Goal: Task Accomplishment & Management: Manage account settings

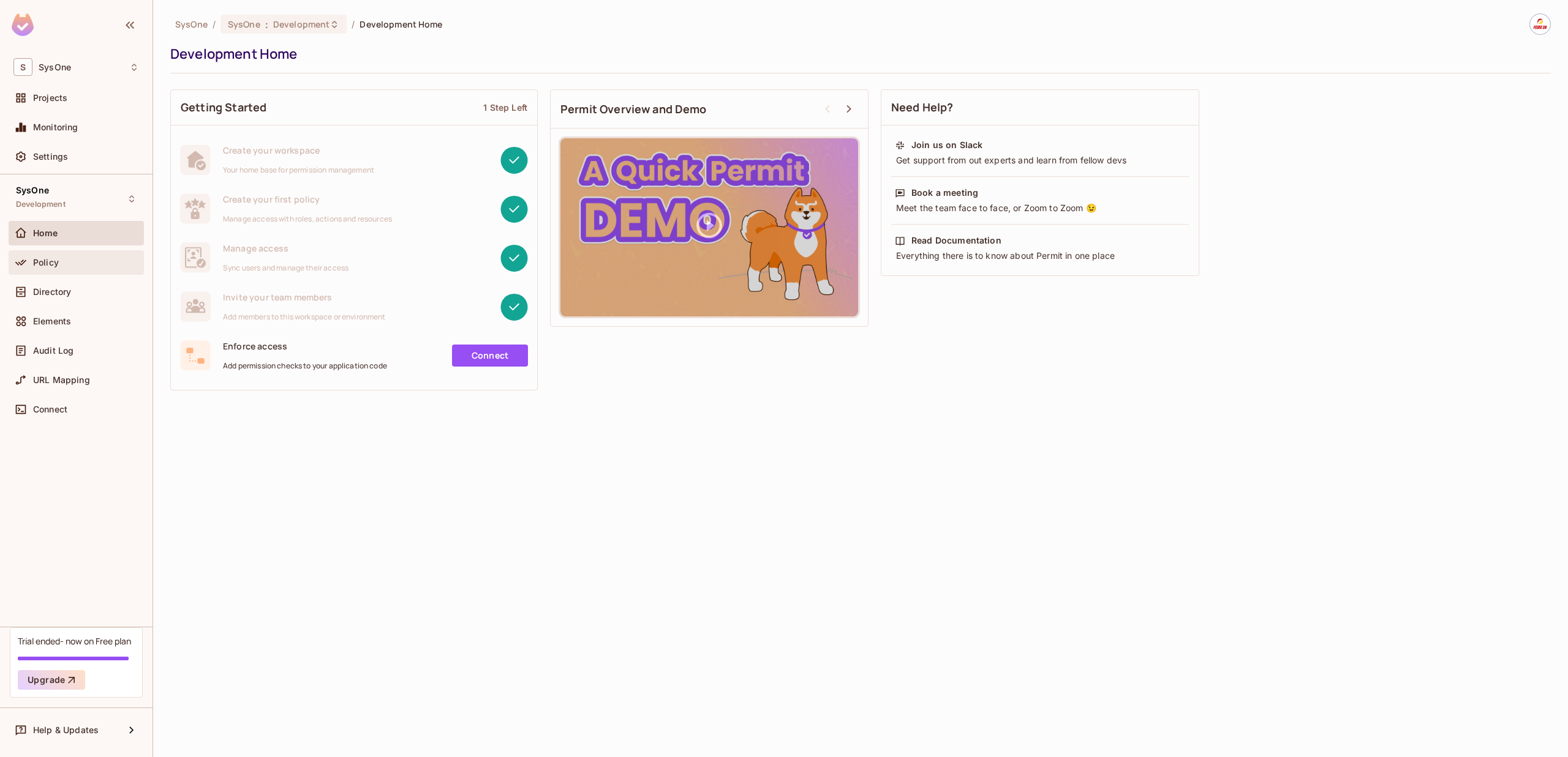
click at [75, 260] on div "Policy" at bounding box center [86, 262] width 106 height 10
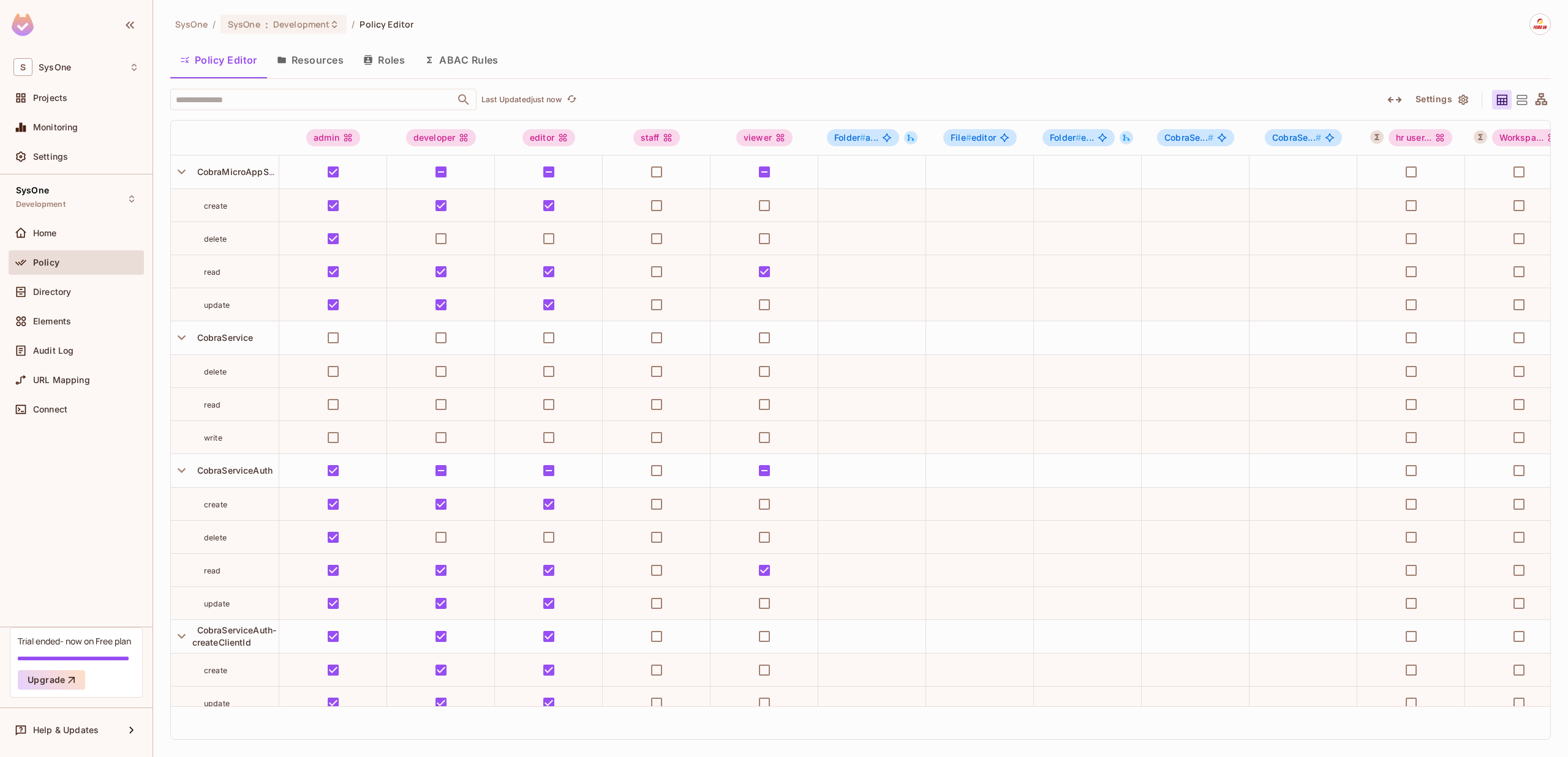
click at [454, 59] on button "ABAC Rules" at bounding box center [461, 59] width 94 height 31
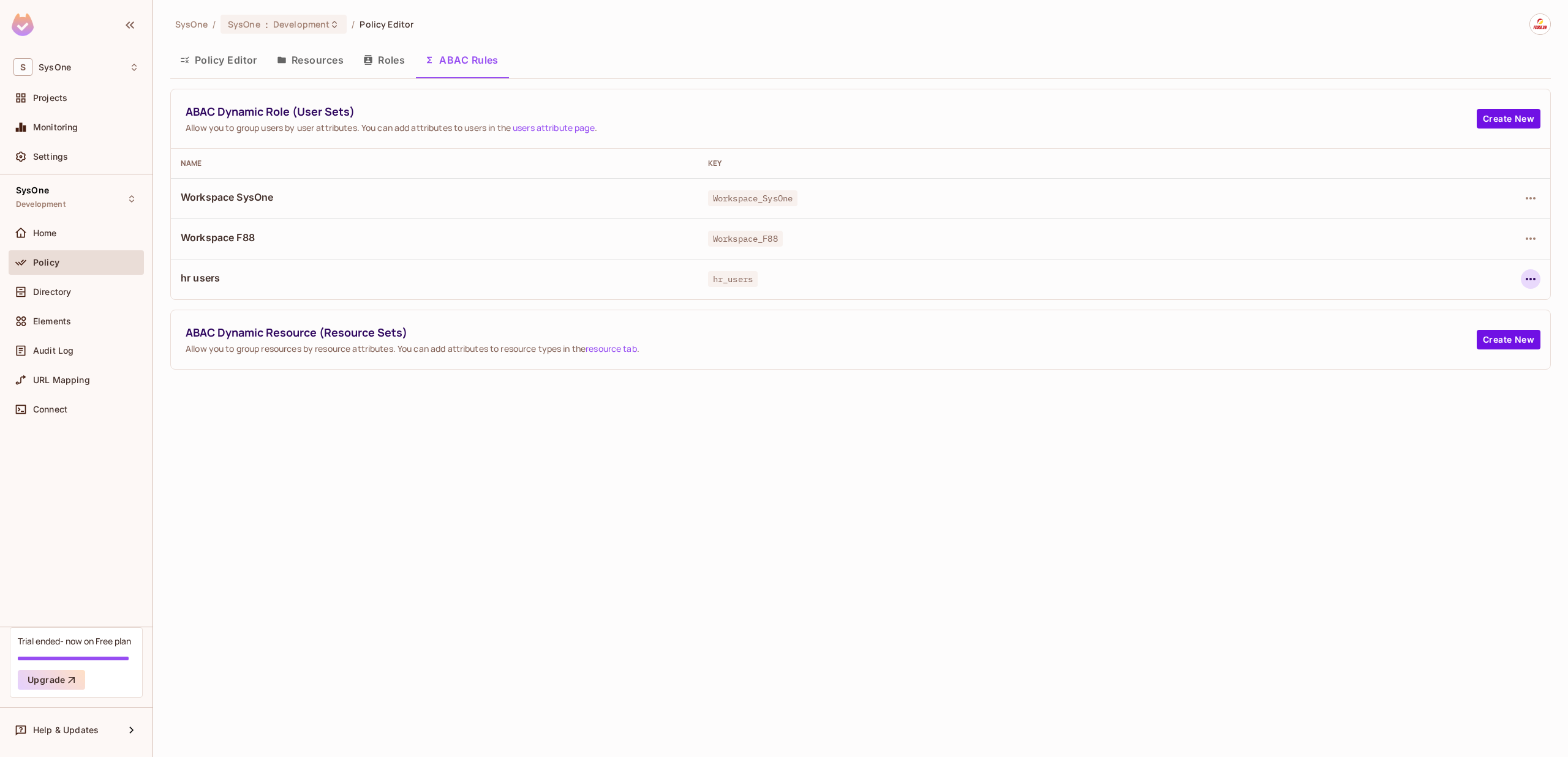
click at [1524, 274] on icon "button" at bounding box center [1530, 279] width 15 height 15
click at [1473, 303] on div "Edit Dynamic Role (User Set)" at bounding box center [1447, 308] width 120 height 12
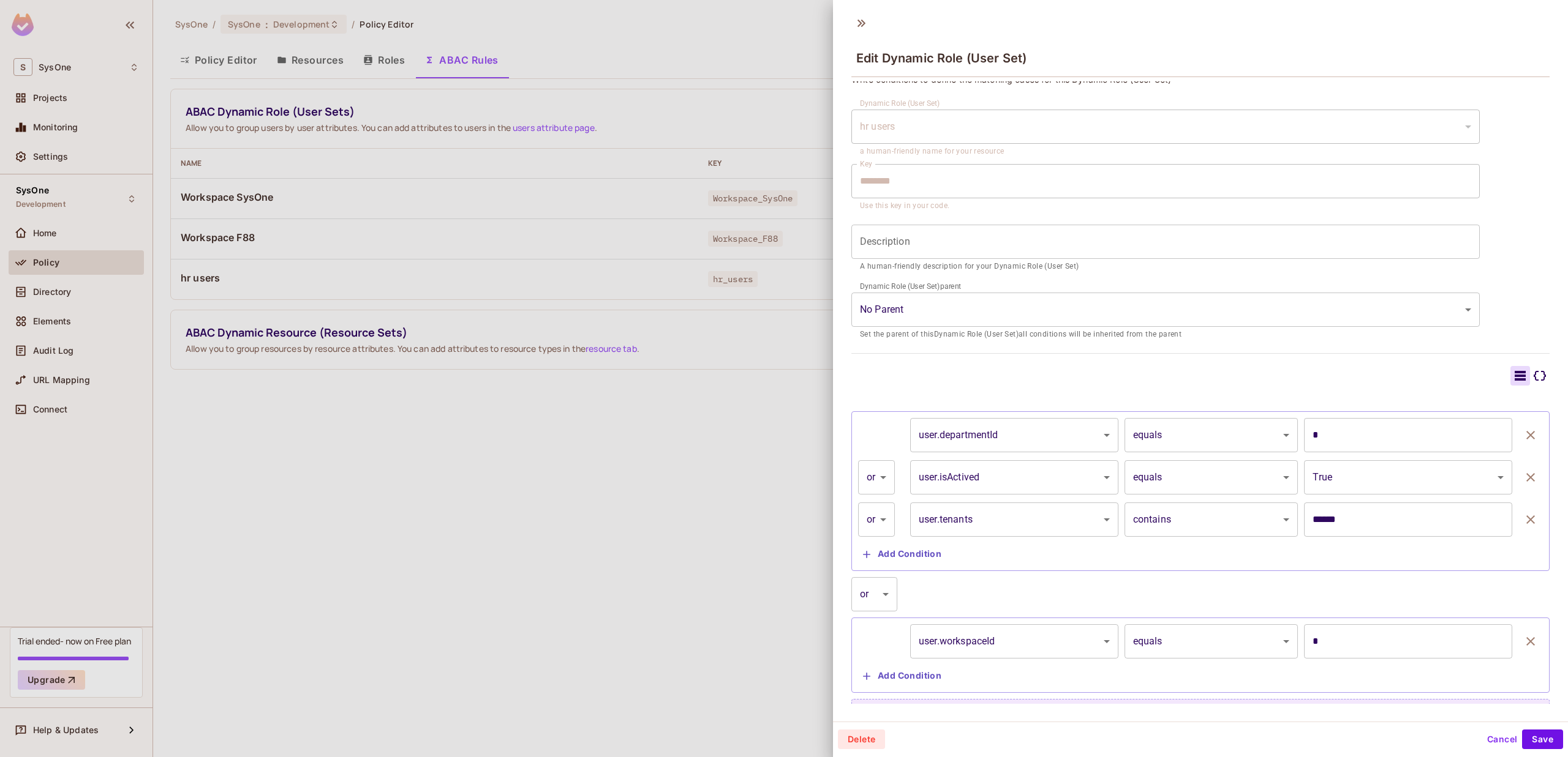
scroll to position [27, 0]
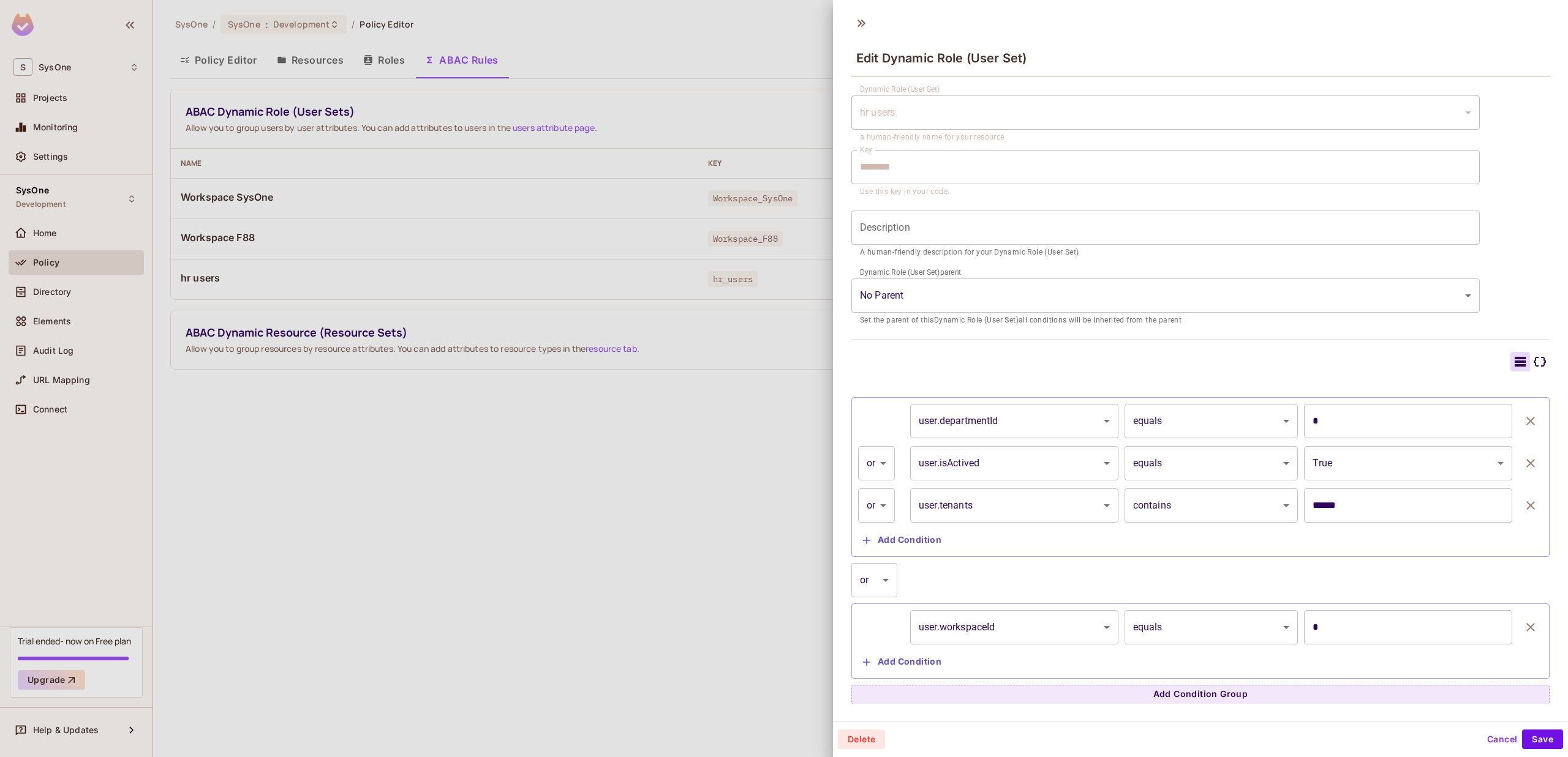
click at [891, 510] on body "S SysOne Projects Monitoring Settings SysOne Development Home Policy Directory …" at bounding box center [784, 378] width 1568 height 757
click at [887, 542] on li "and" at bounding box center [877, 538] width 37 height 22
type input "*****"
click at [877, 459] on body "S SysOne Projects Monitoring Settings SysOne Development Home Policy Directory …" at bounding box center [784, 378] width 1568 height 757
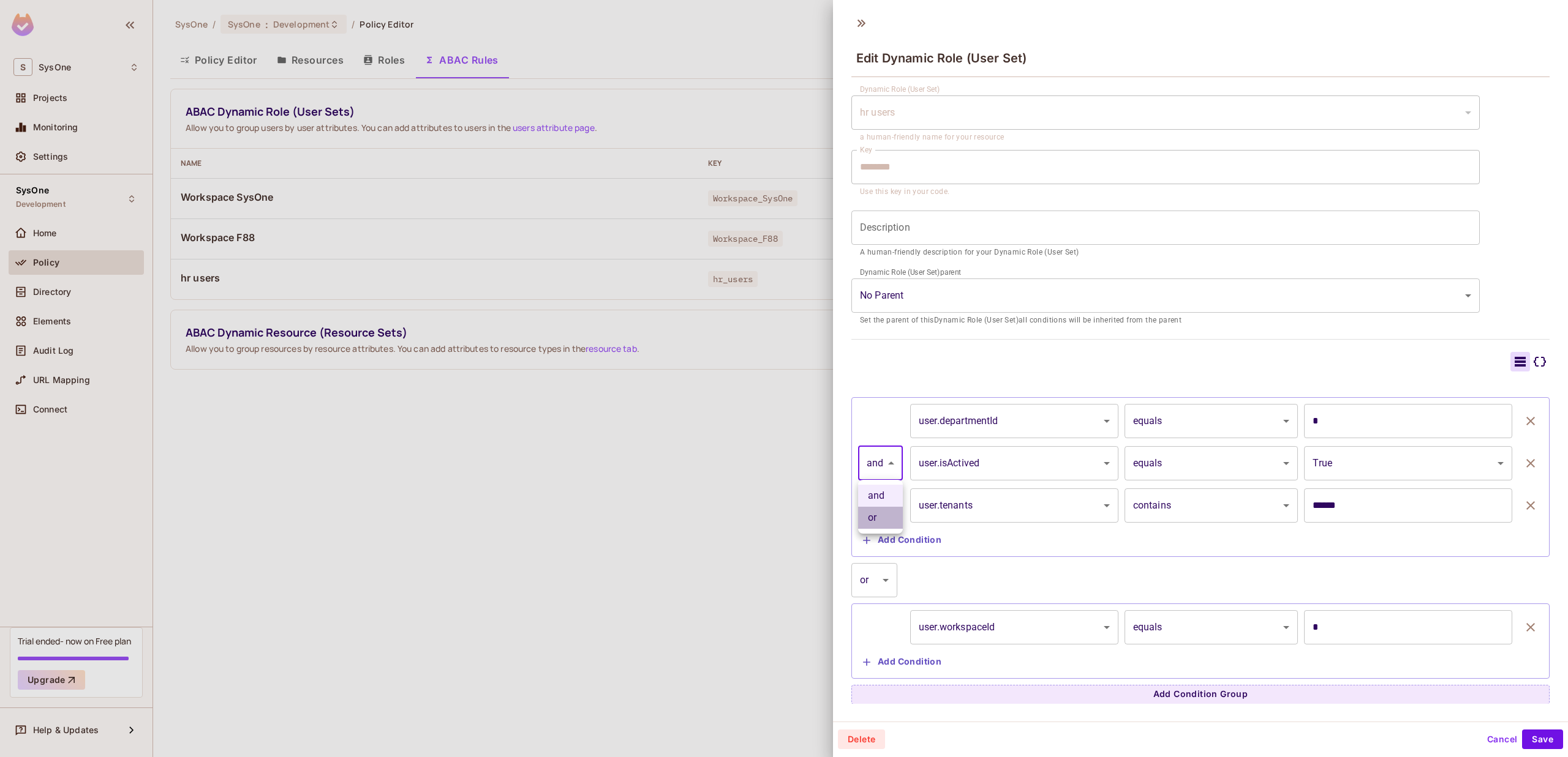
click at [875, 514] on li "or" at bounding box center [880, 517] width 44 height 22
type input "*****"
click at [890, 579] on body "S SysOne Projects Monitoring Settings SysOne Development Home Policy Directory …" at bounding box center [784, 378] width 1568 height 757
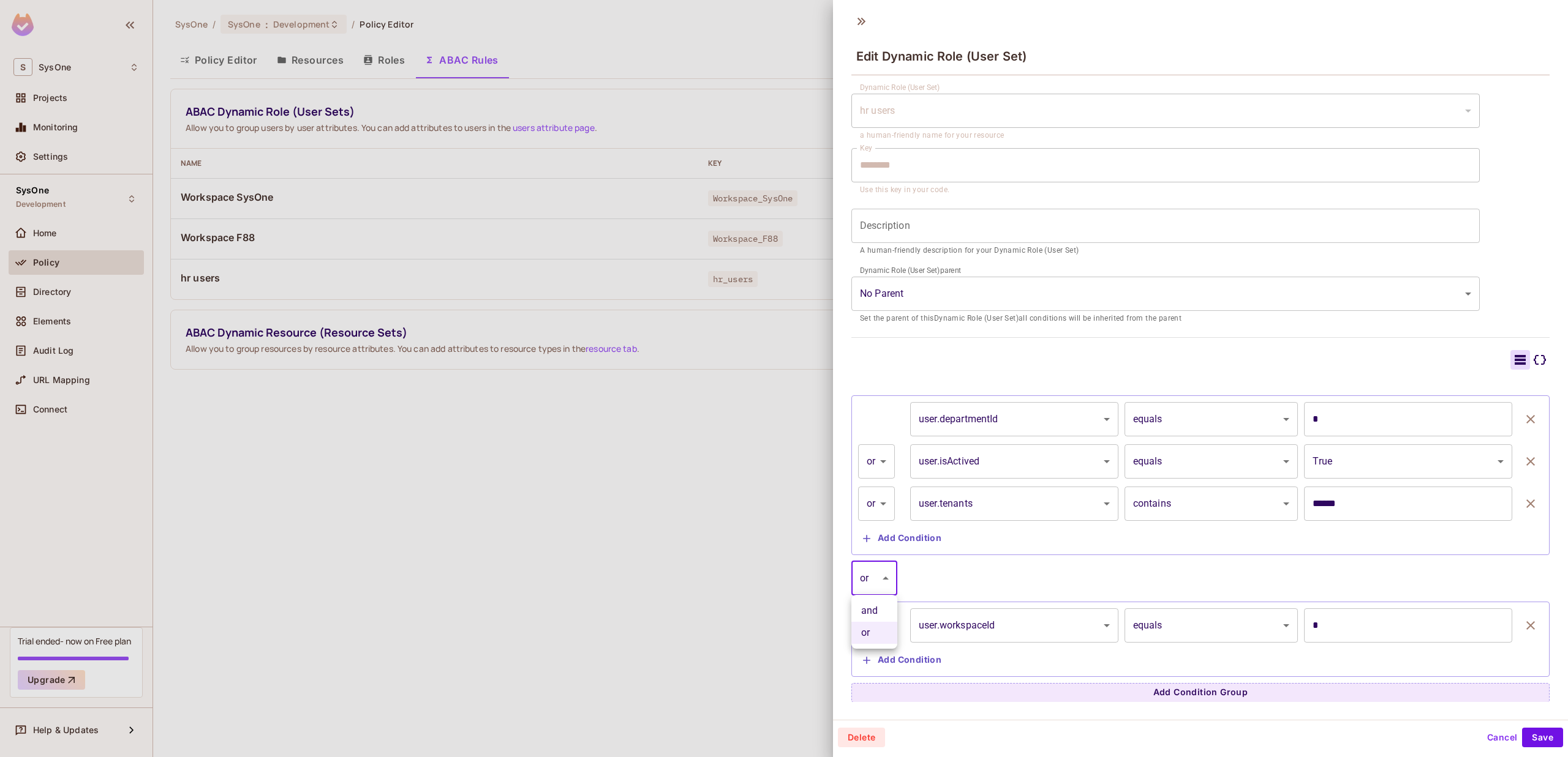
click at [890, 579] on div at bounding box center [784, 378] width 1568 height 757
click at [930, 652] on button "Add Condition" at bounding box center [901, 660] width 88 height 20
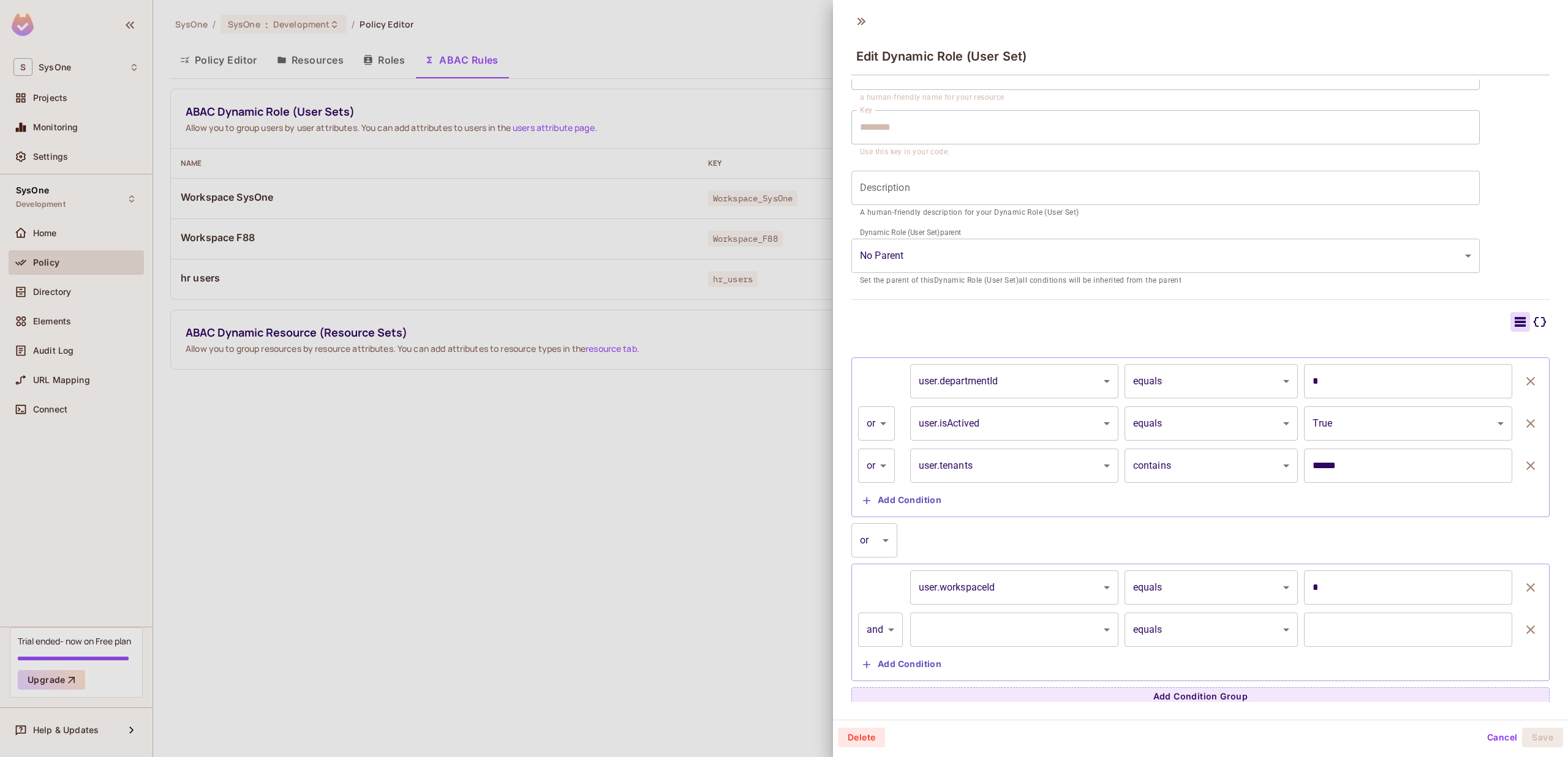
scroll to position [69, 0]
click at [881, 624] on body "S SysOne Projects Monitoring Settings SysOne Development Home Policy Directory …" at bounding box center [784, 378] width 1568 height 757
click at [881, 675] on li "or" at bounding box center [880, 680] width 44 height 22
type input "*****"
click at [1520, 631] on button "button" at bounding box center [1530, 625] width 25 height 34
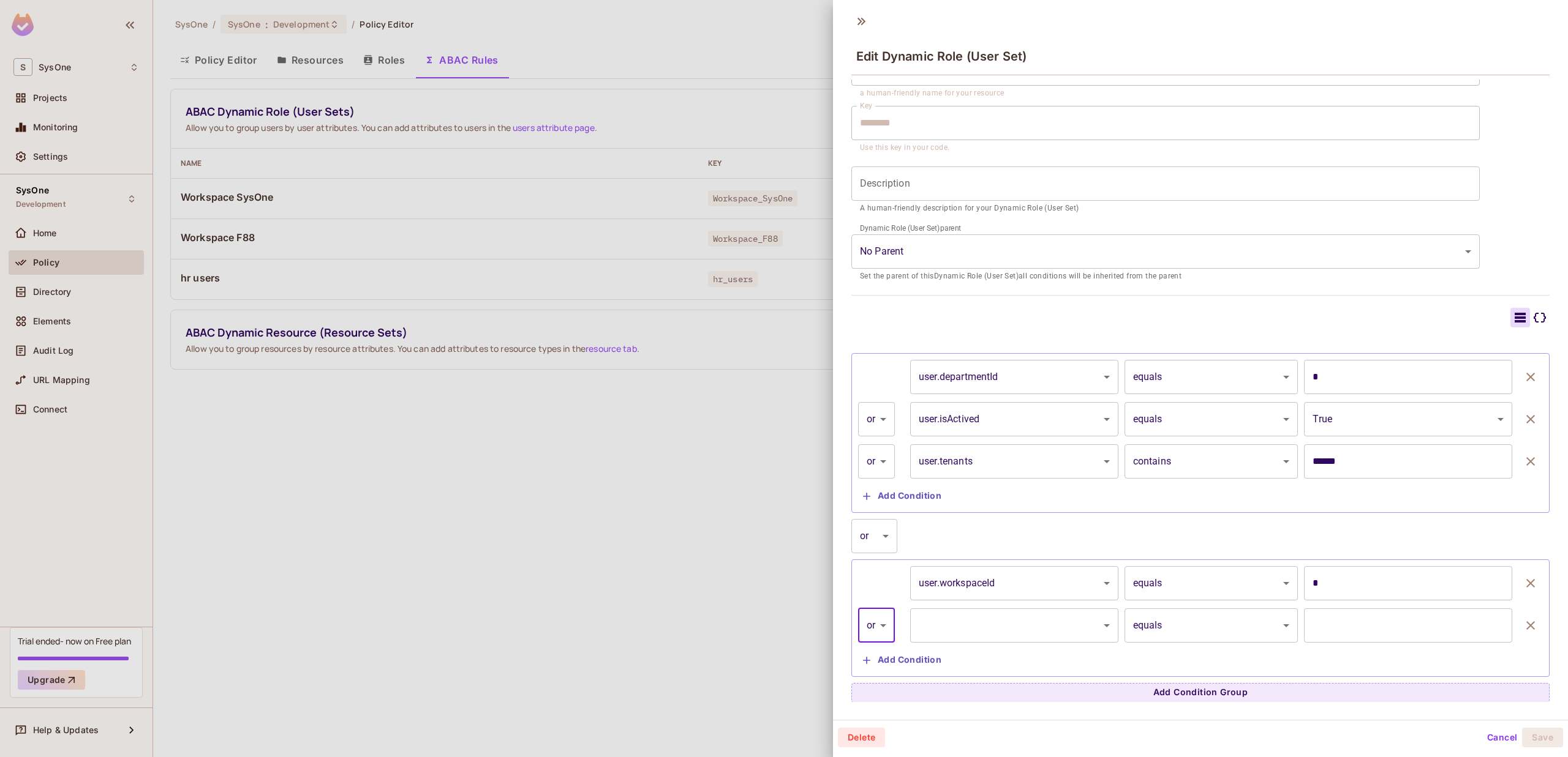
scroll to position [27, 0]
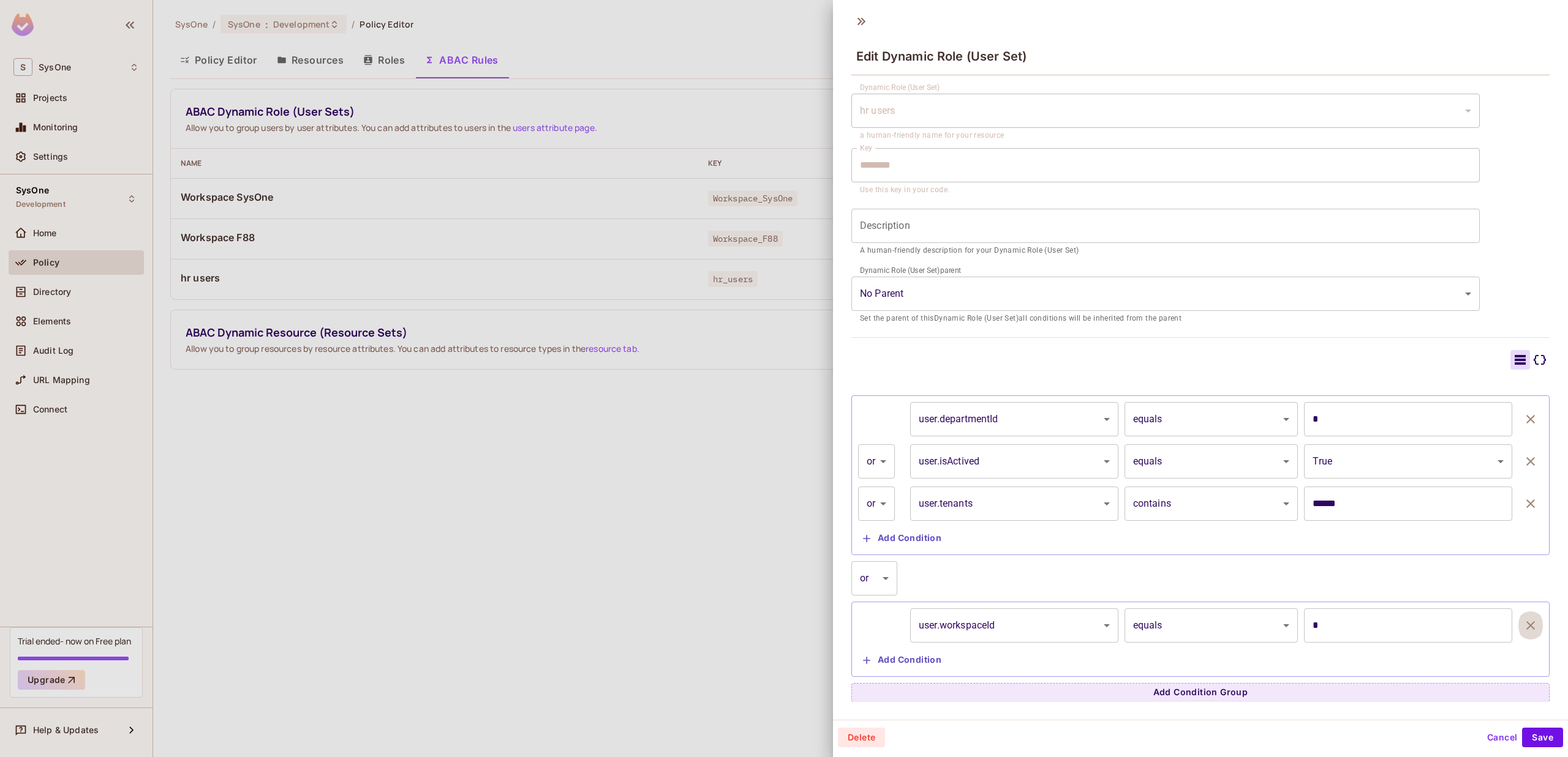
click at [1526, 623] on icon "button" at bounding box center [1530, 625] width 9 height 9
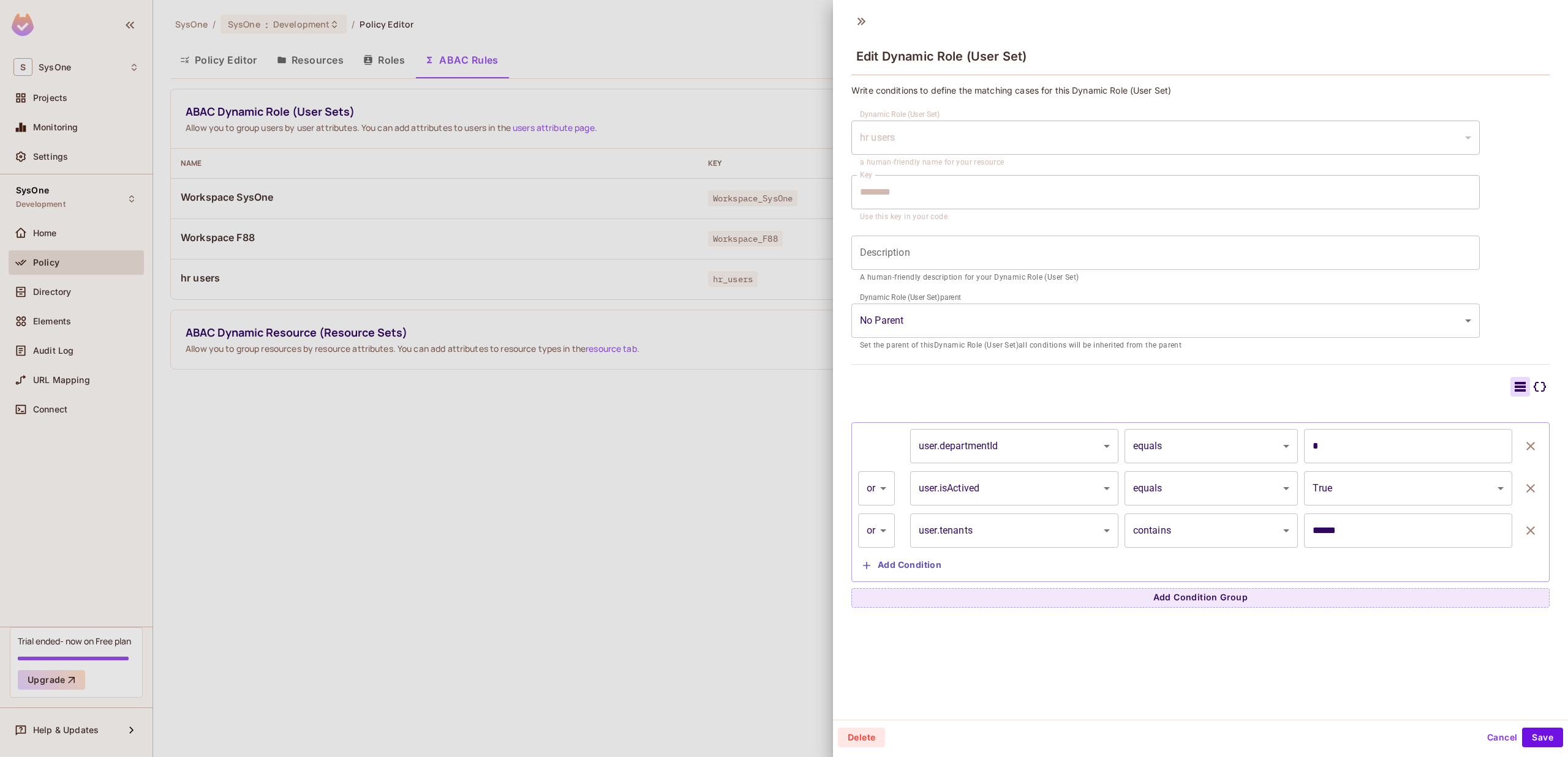
click at [1521, 526] on button "button" at bounding box center [1530, 530] width 25 height 34
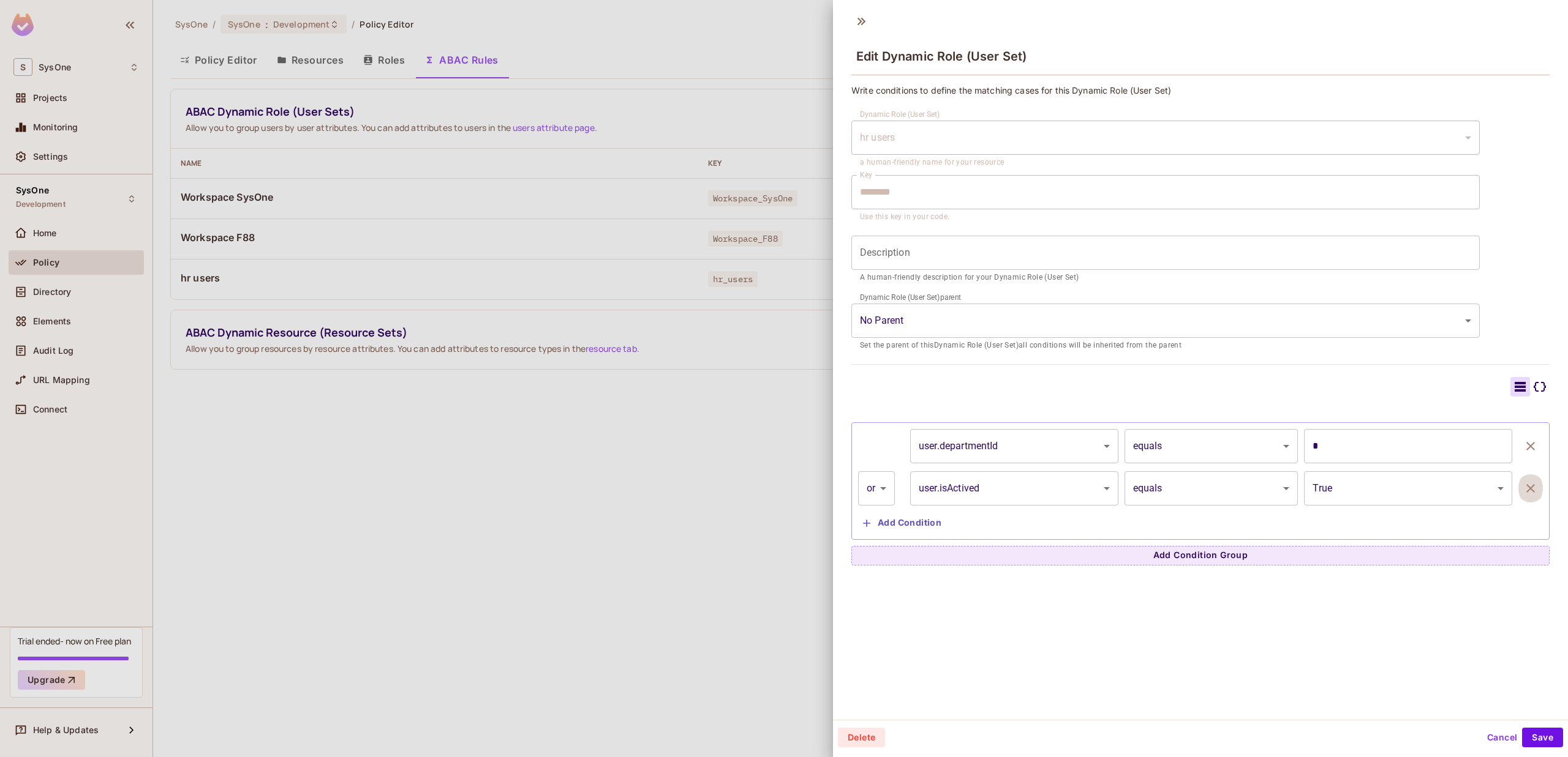
click at [1518, 497] on button "button" at bounding box center [1530, 488] width 25 height 34
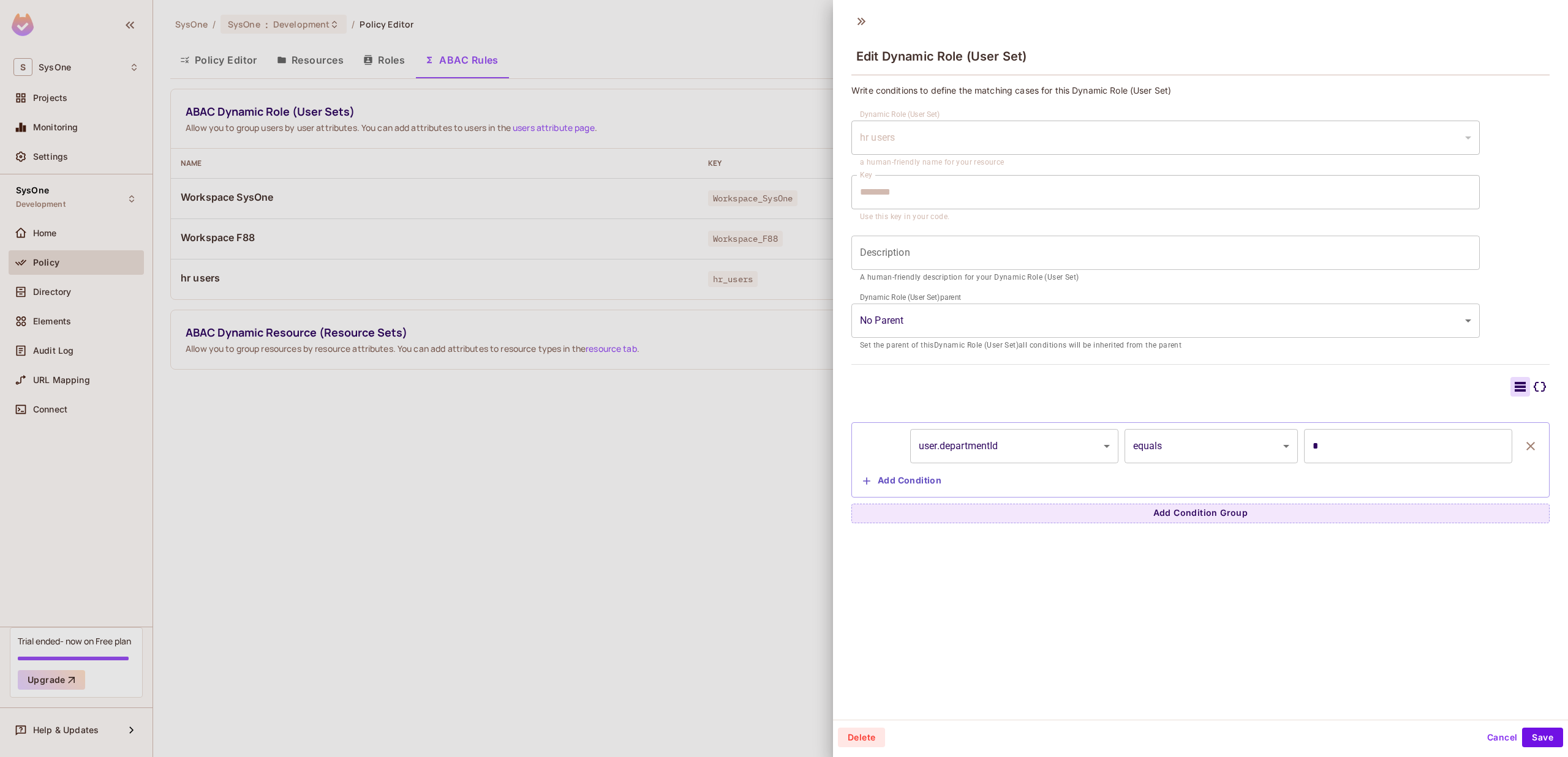
click at [1518, 453] on button "button" at bounding box center [1530, 446] width 25 height 34
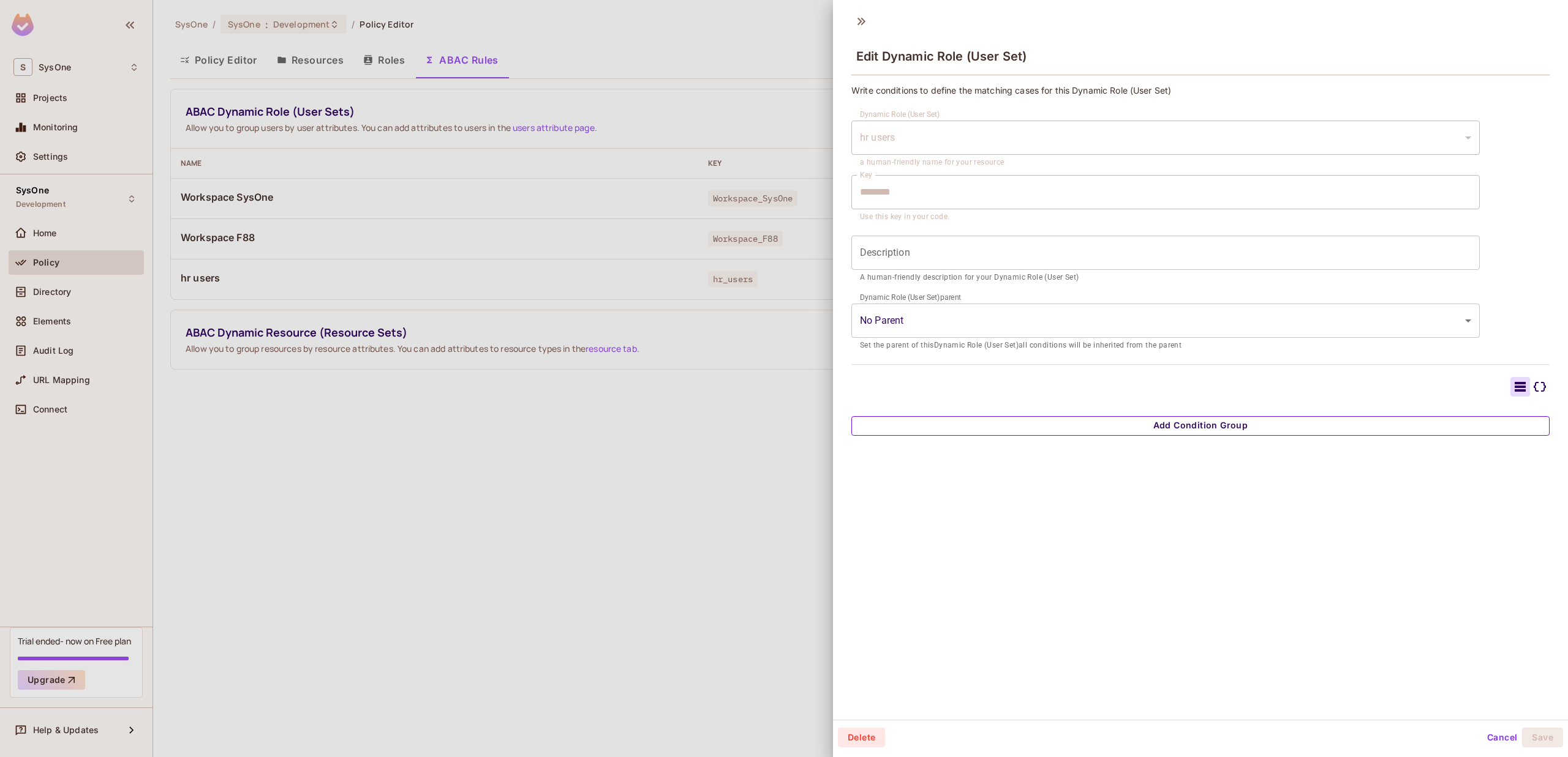
click at [1456, 422] on button "Add Condition Group" at bounding box center [1200, 426] width 698 height 20
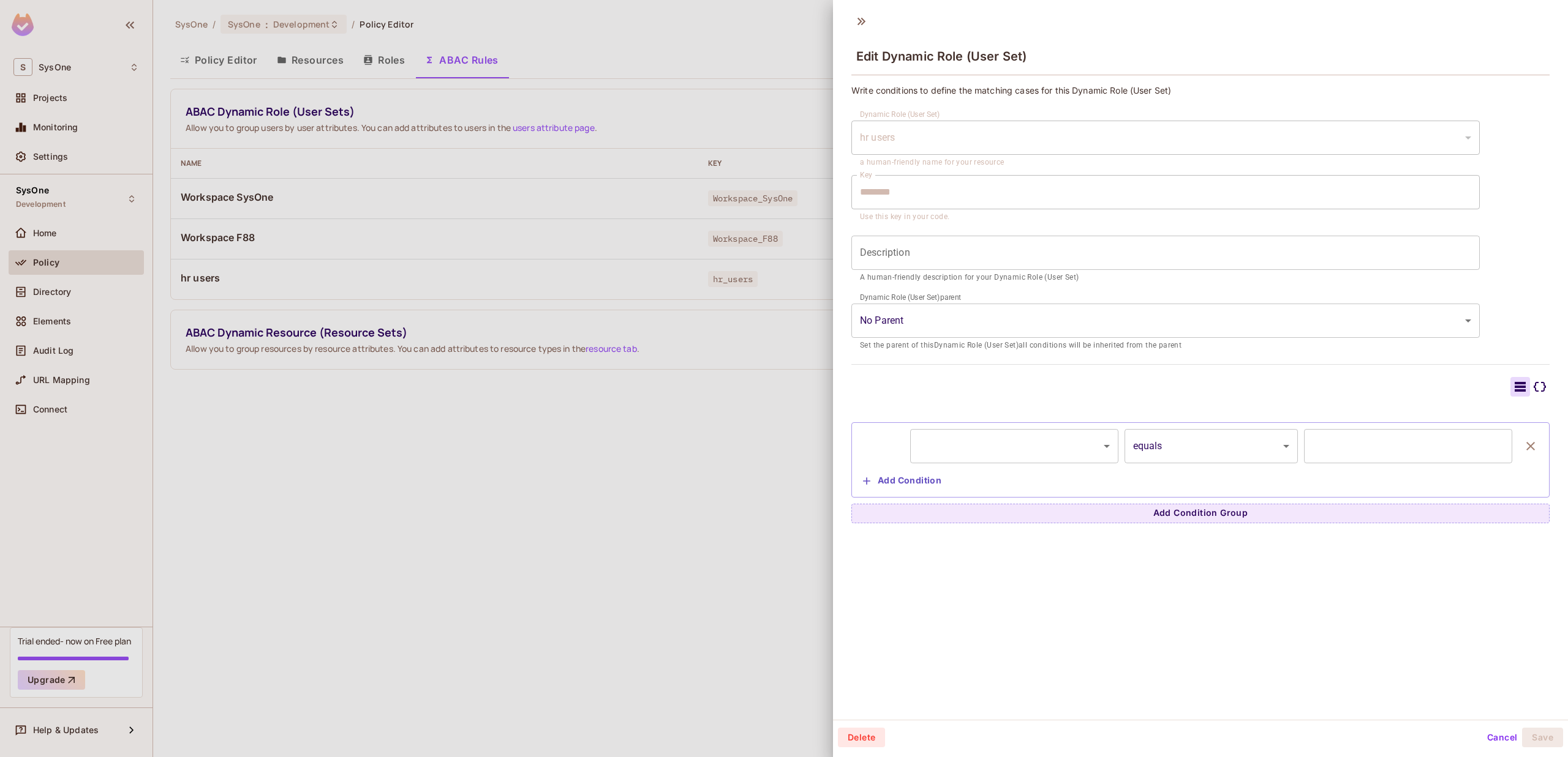
click at [732, 505] on div at bounding box center [784, 378] width 1568 height 757
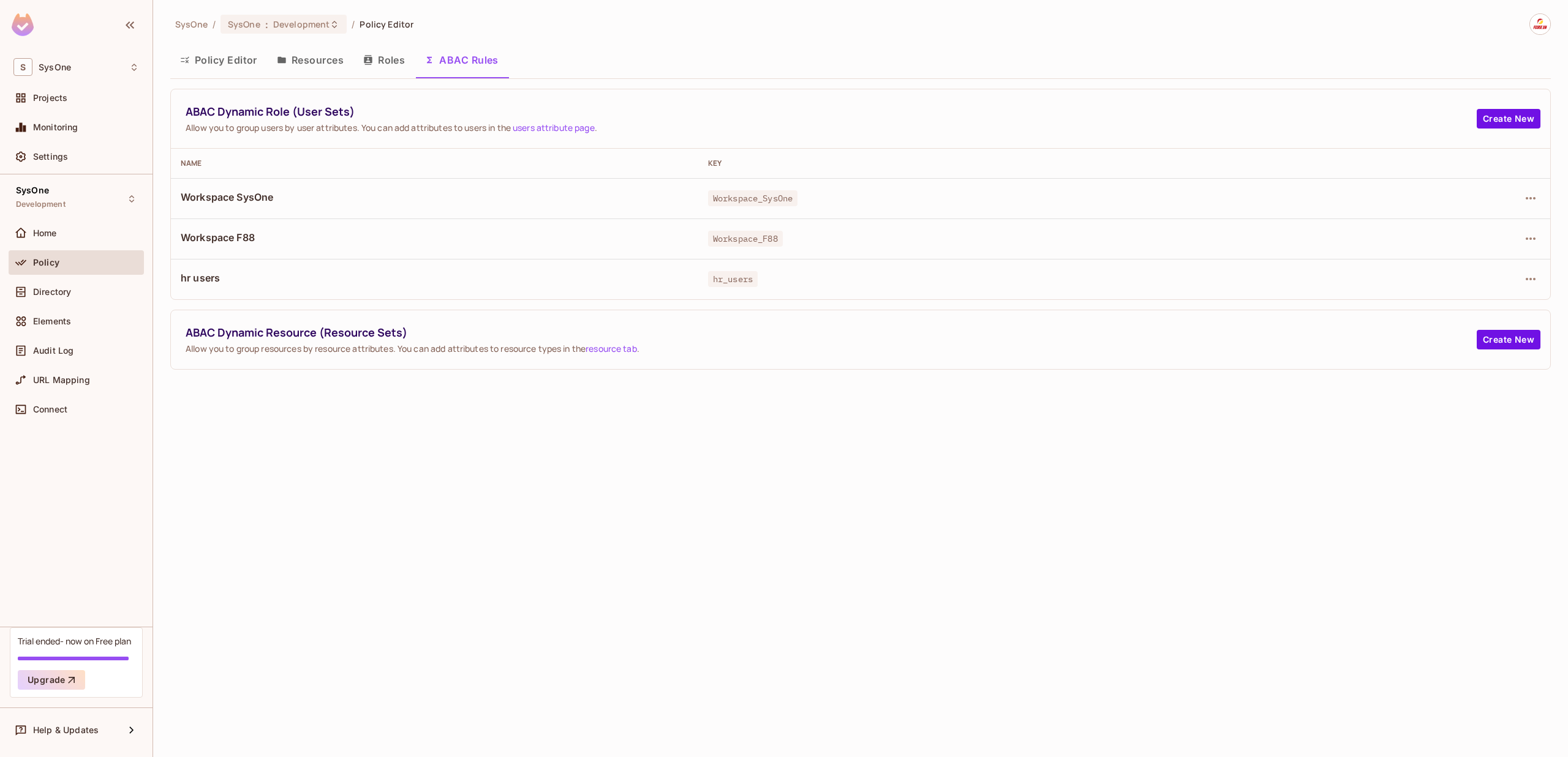
click at [1525, 292] on td at bounding box center [1438, 279] width 225 height 40
click at [1533, 279] on icon "button" at bounding box center [1531, 279] width 10 height 2
click at [1413, 305] on div "Edit Dynamic Role (User Set)" at bounding box center [1447, 308] width 120 height 12
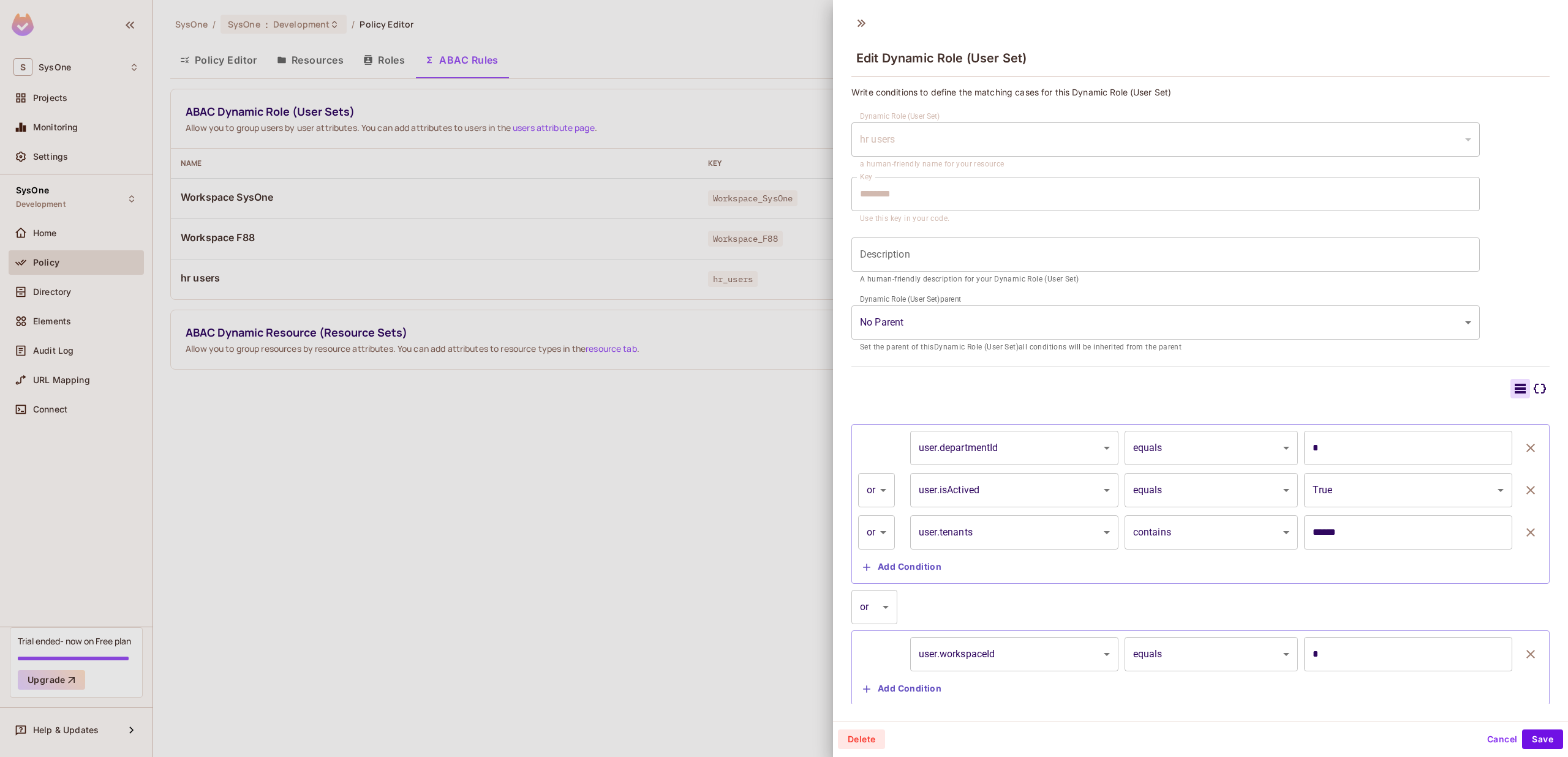
click at [1532, 392] on icon at bounding box center [1539, 388] width 15 height 15
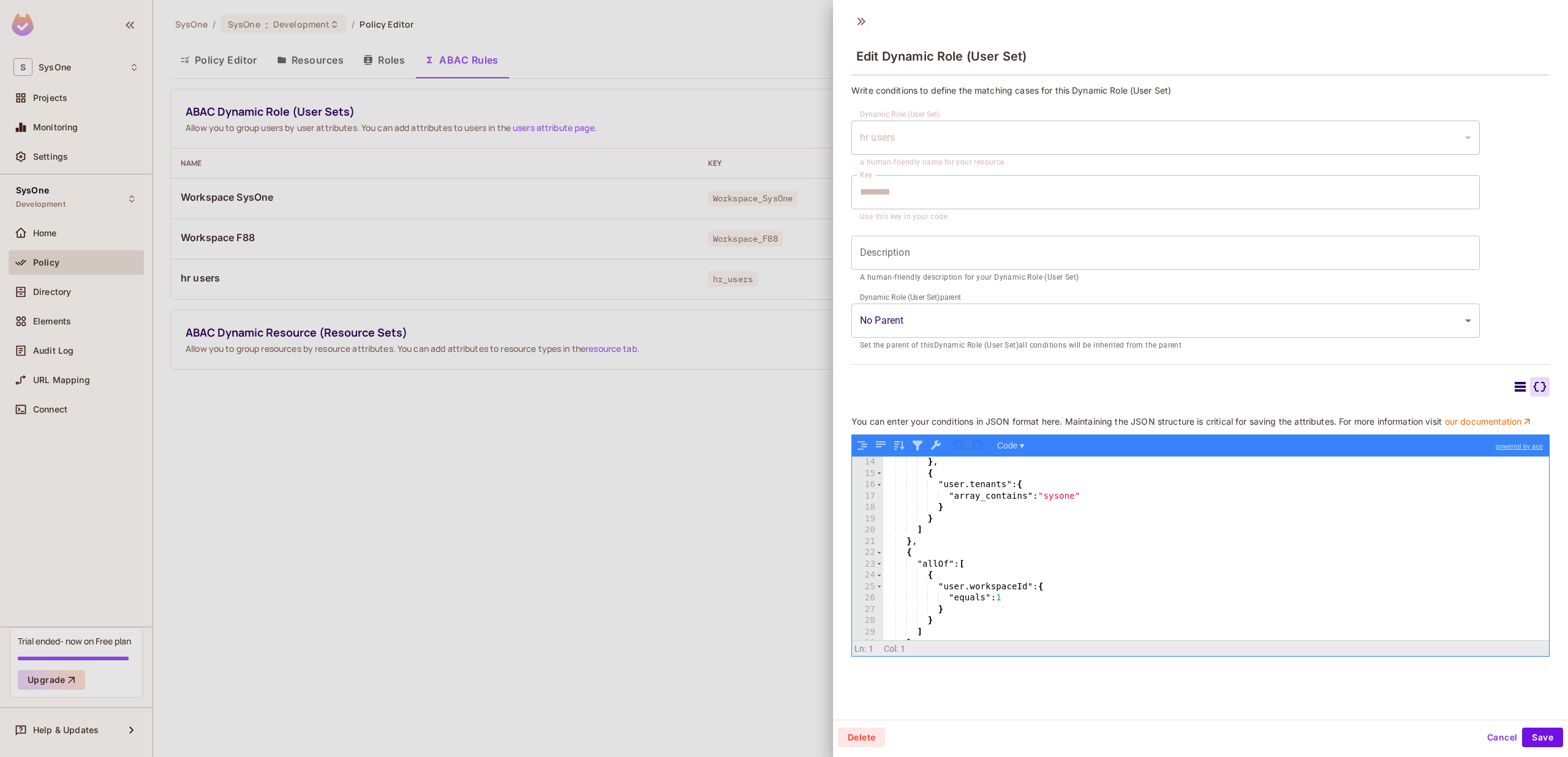
scroll to position [178, 0]
click at [1513, 383] on icon at bounding box center [1520, 386] width 15 height 15
